Goal: Communication & Community: Answer question/provide support

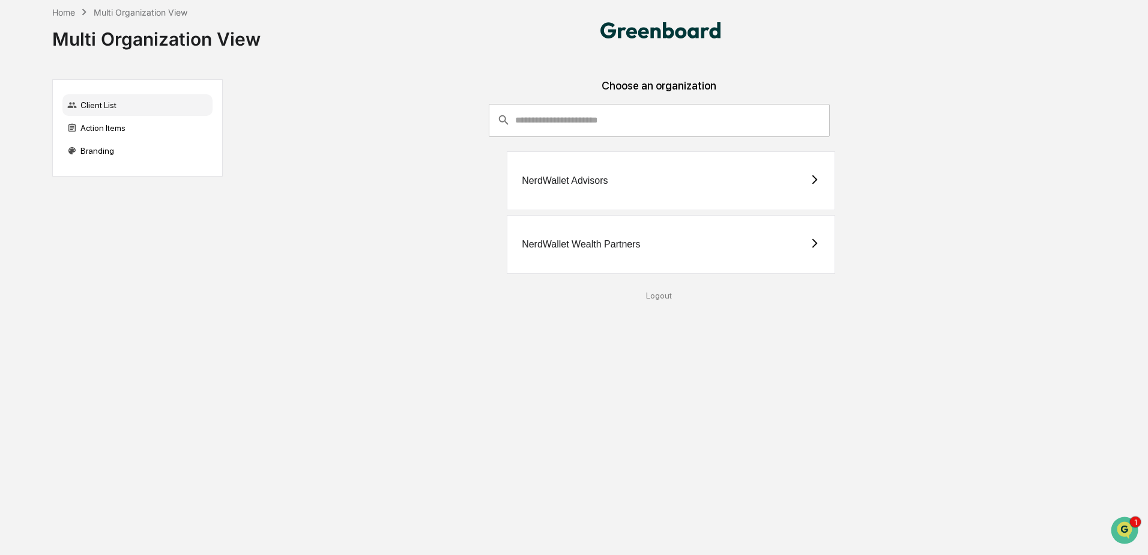
click at [583, 123] on input "consultant-dashboard__filter-organizations-search-bar" at bounding box center [672, 120] width 315 height 32
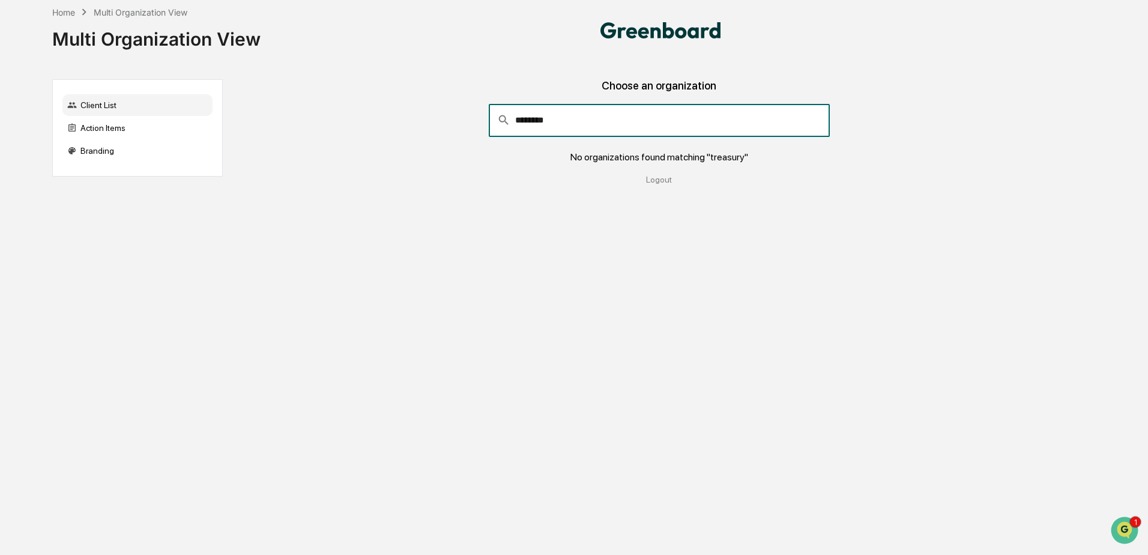
type input "********"
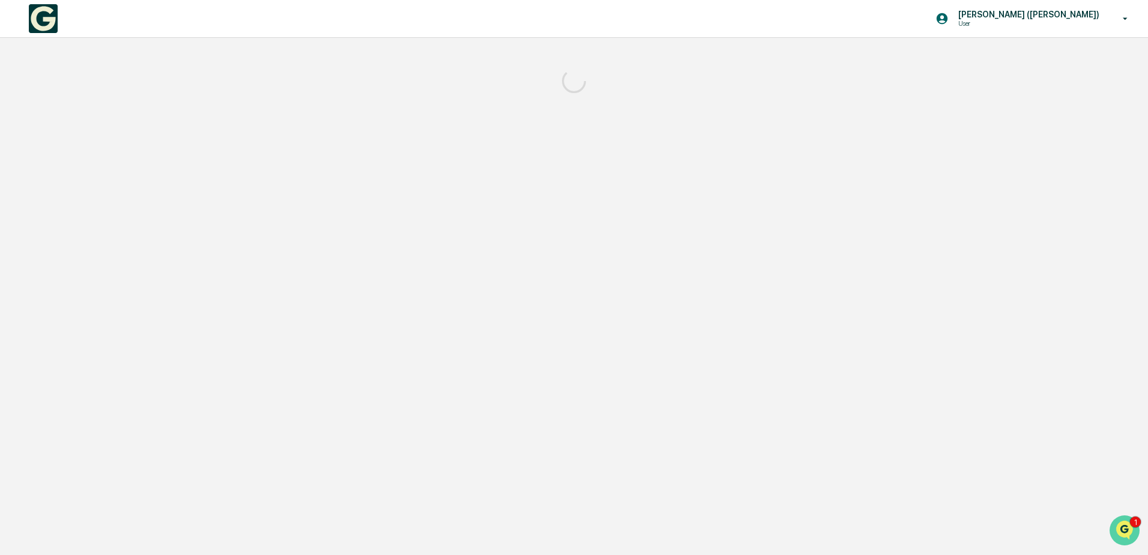
click at [1129, 531] on icon "Open customer support" at bounding box center [1125, 545] width 30 height 30
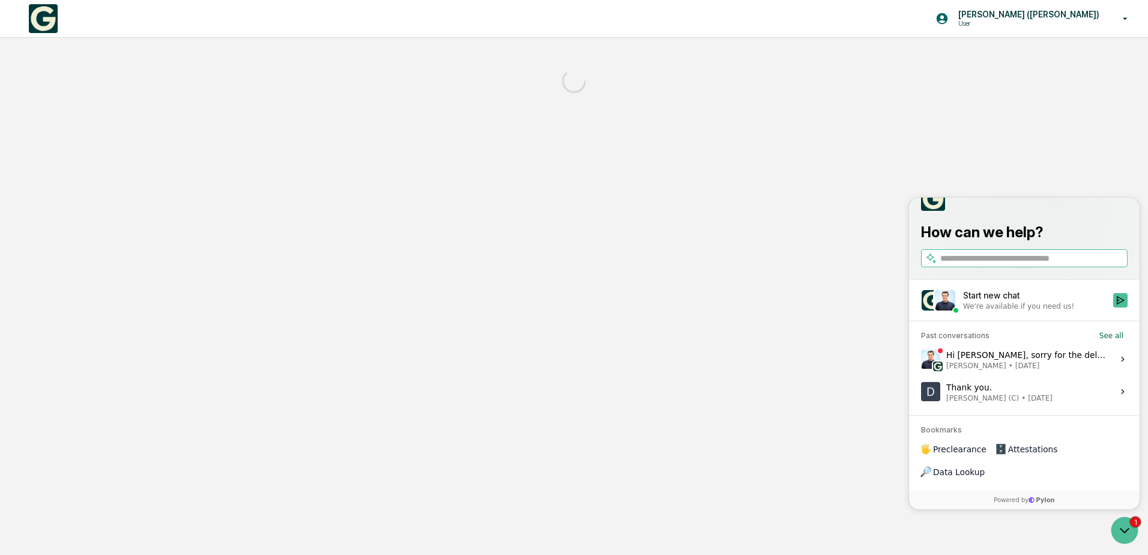
click at [1027, 371] on span "[PERSON_NAME] • [DATE]" at bounding box center [1027, 366] width 160 height 10
click at [921, 360] on button "View issue" at bounding box center [921, 359] width 1 height 1
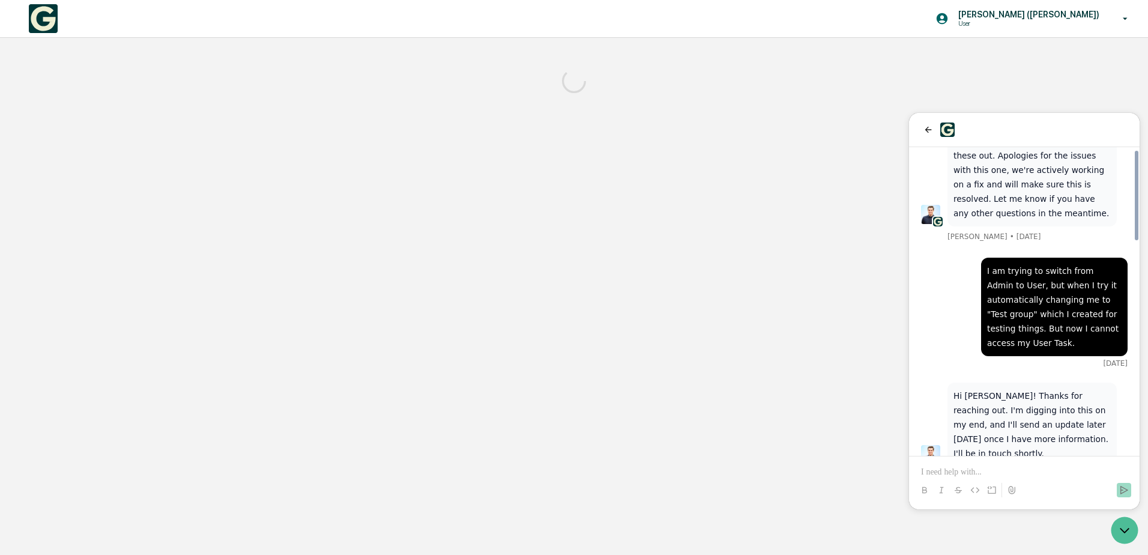
scroll to position [920, 0]
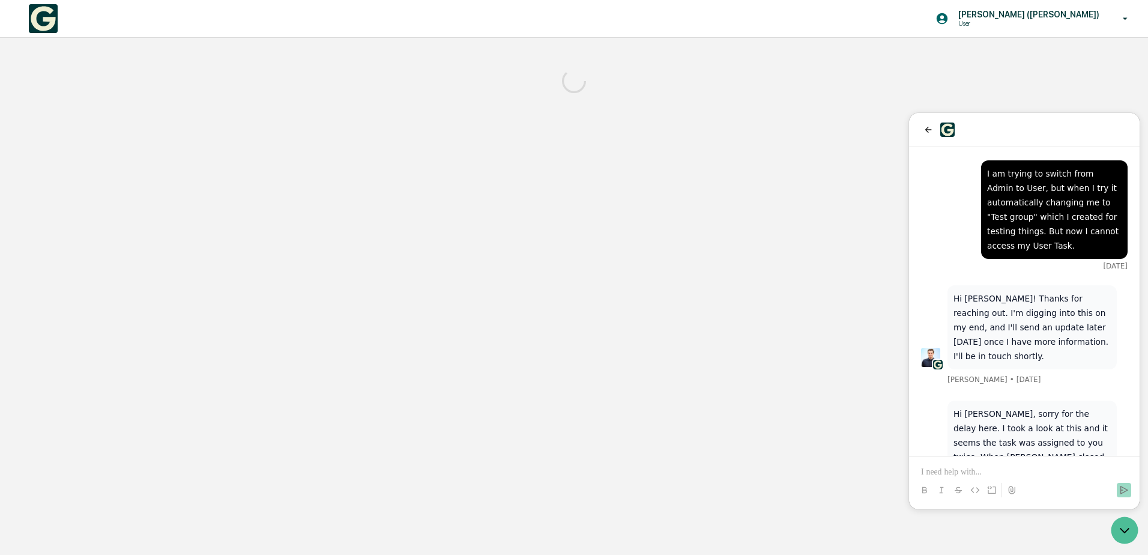
click at [961, 471] on p at bounding box center [1024, 472] width 207 height 12
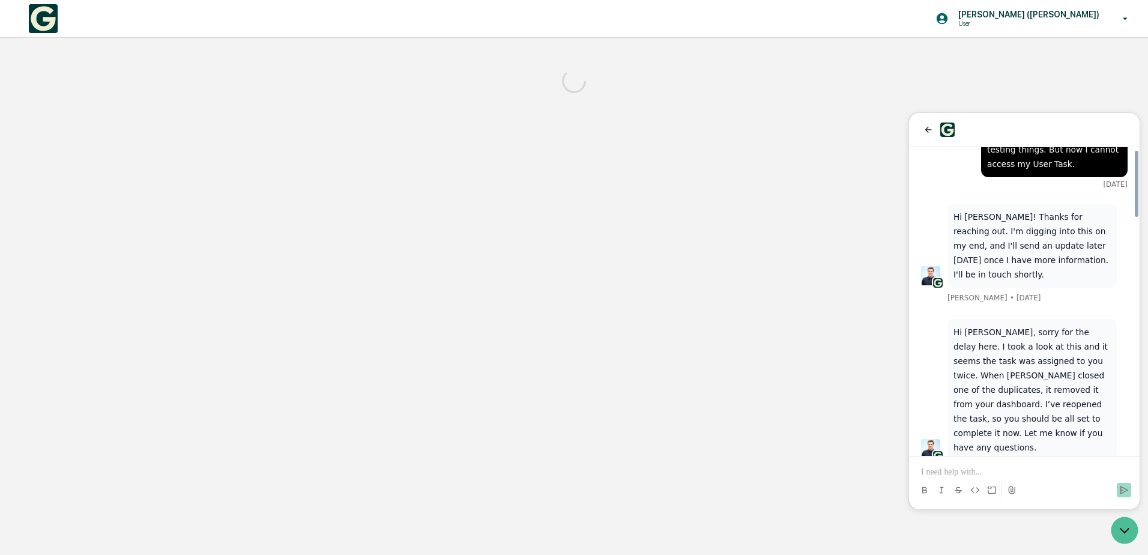
scroll to position [1103, 0]
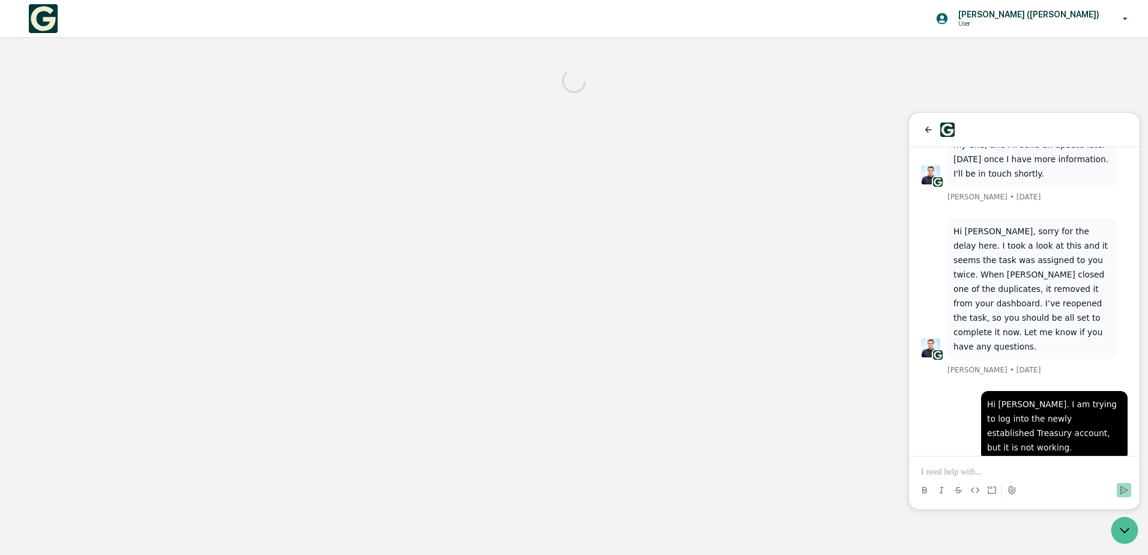
click at [973, 470] on p at bounding box center [1024, 472] width 207 height 12
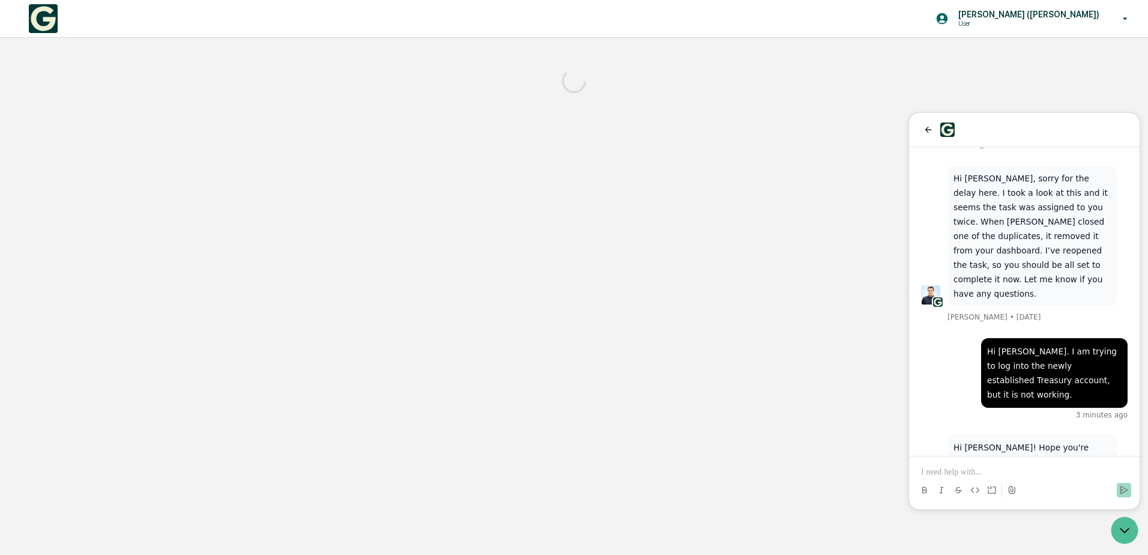
scroll to position [1228, 0]
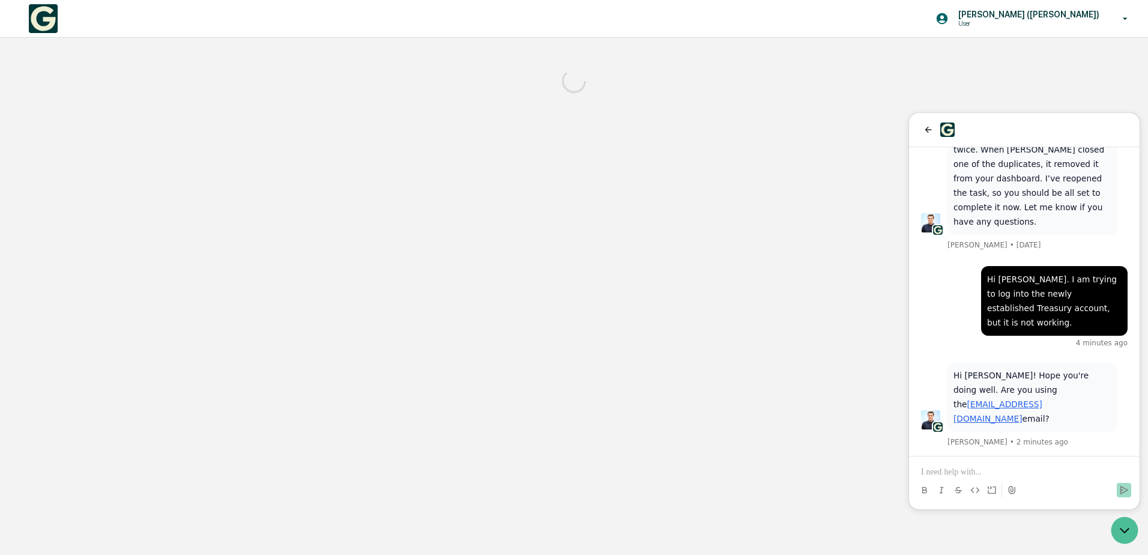
click at [954, 471] on p at bounding box center [1024, 472] width 207 height 12
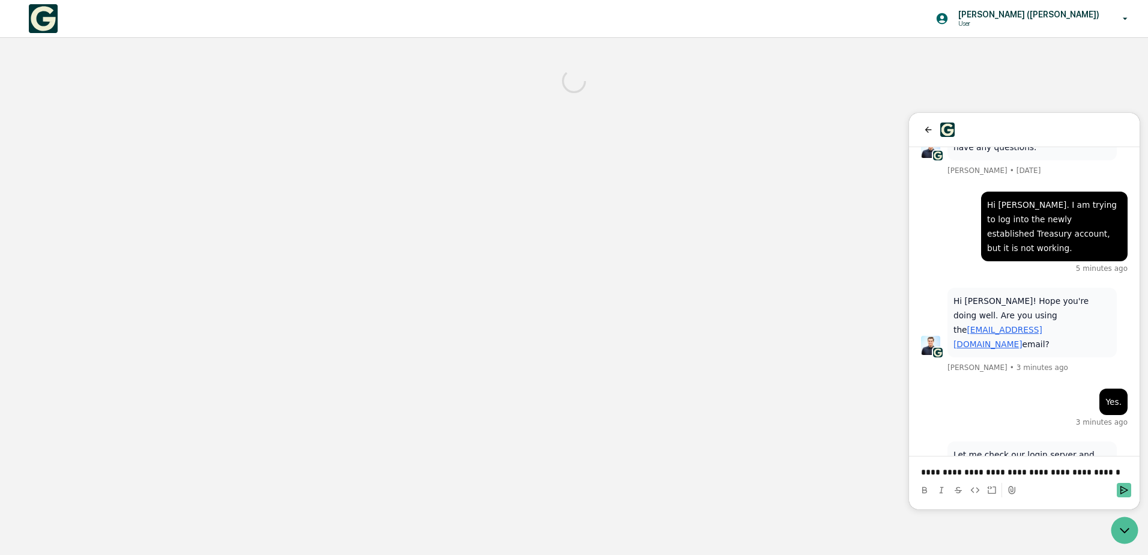
click at [1122, 488] on icon "Send" at bounding box center [1124, 490] width 10 height 10
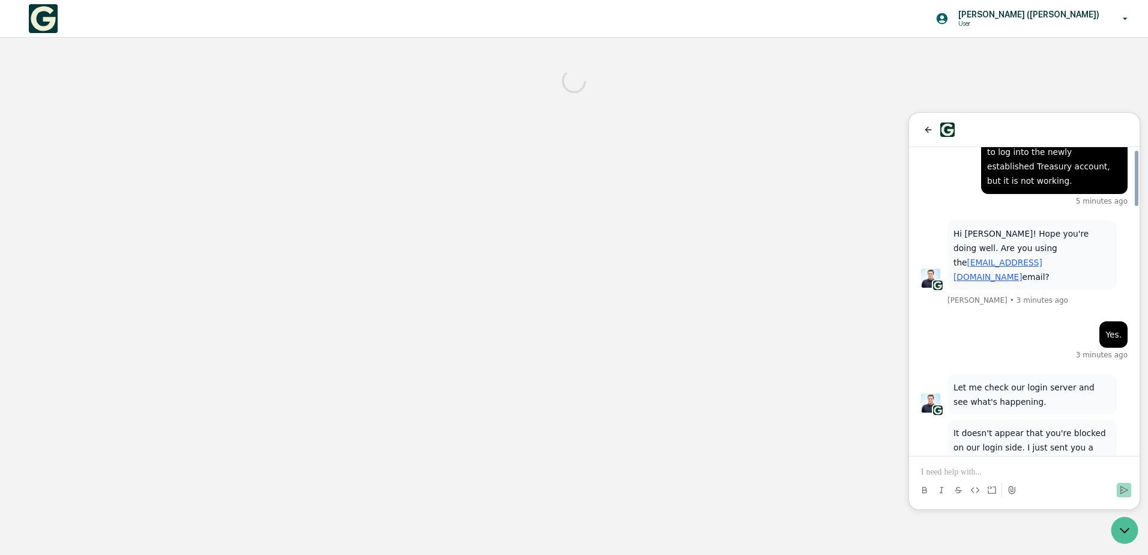
click at [1027, 476] on p at bounding box center [1024, 472] width 207 height 12
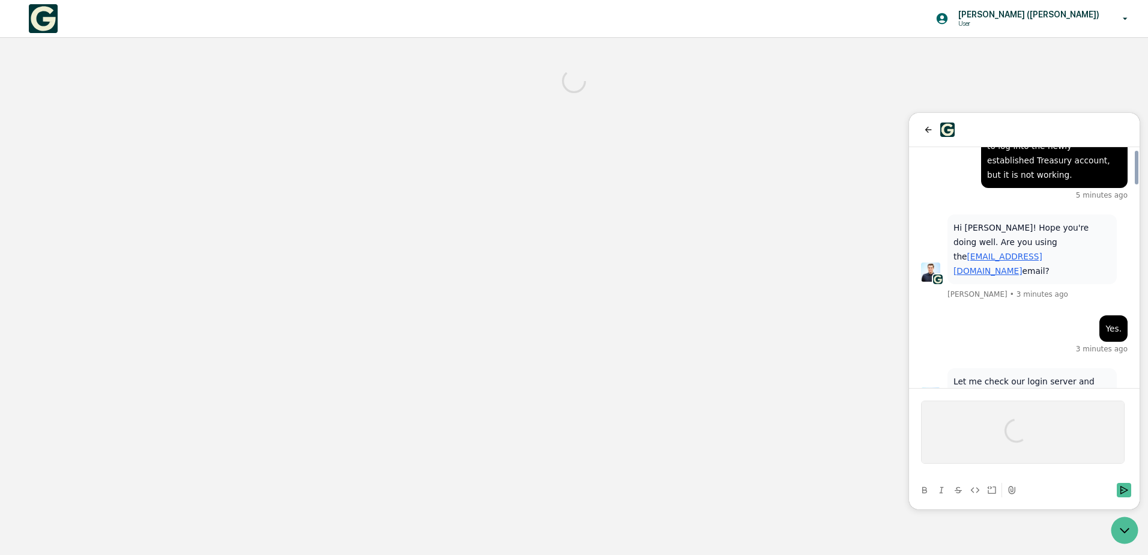
scroll to position [1437, 0]
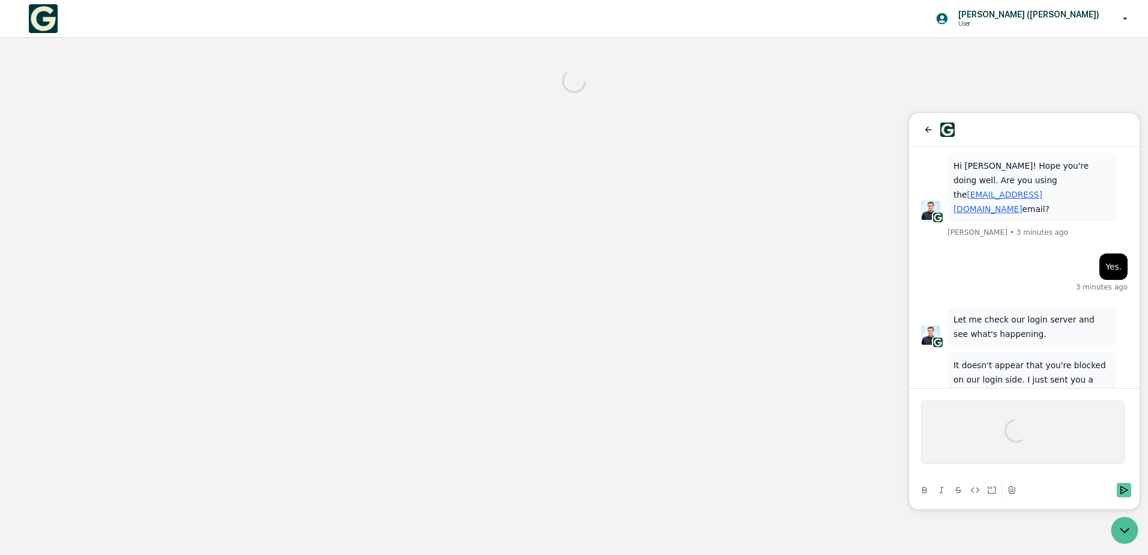
click at [1124, 487] on button "Send" at bounding box center [1124, 490] width 14 height 14
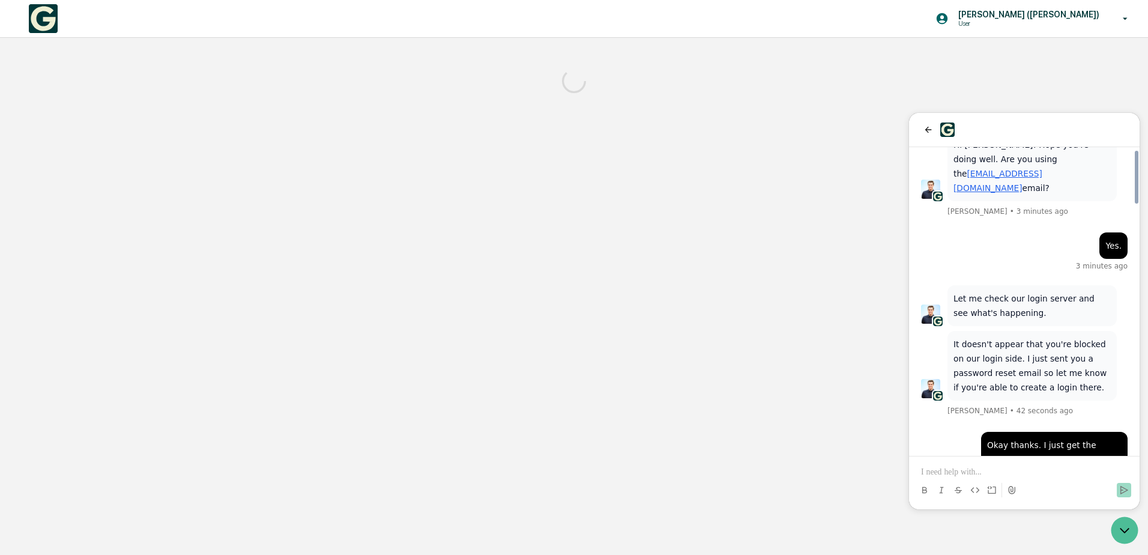
scroll to position [1448, 0]
